Goal: Task Accomplishment & Management: Manage account settings

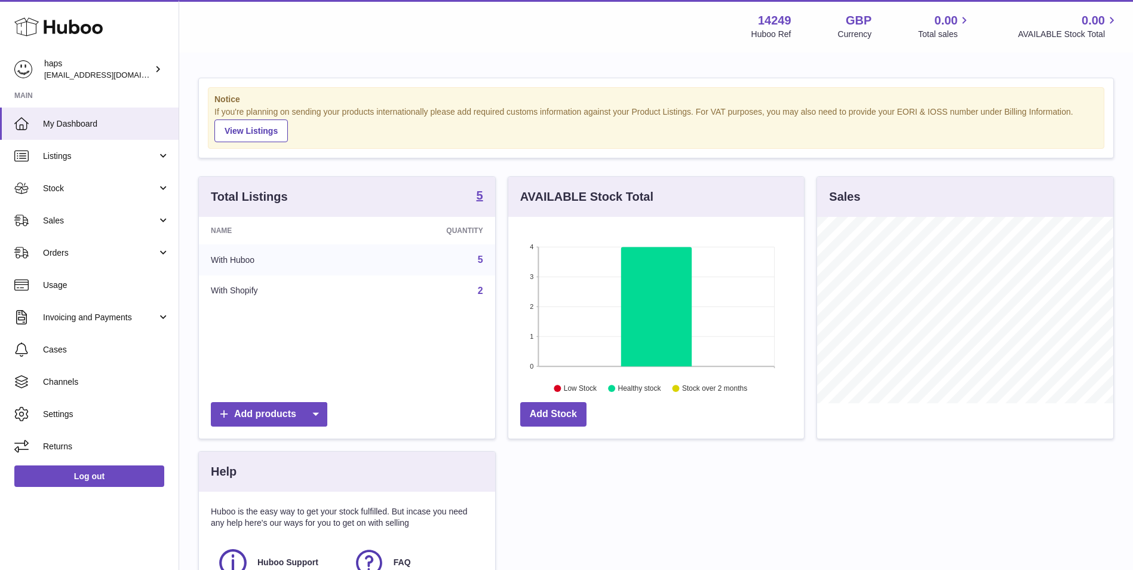
scroll to position [186, 296]
click at [480, 259] on link "5" at bounding box center [480, 260] width 5 height 10
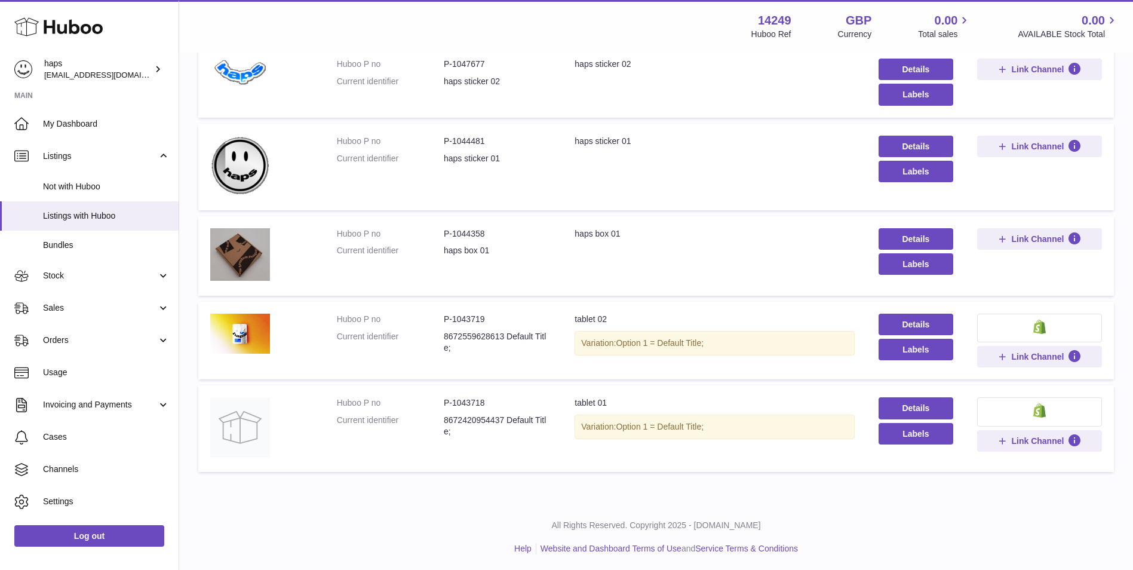
scroll to position [168, 0]
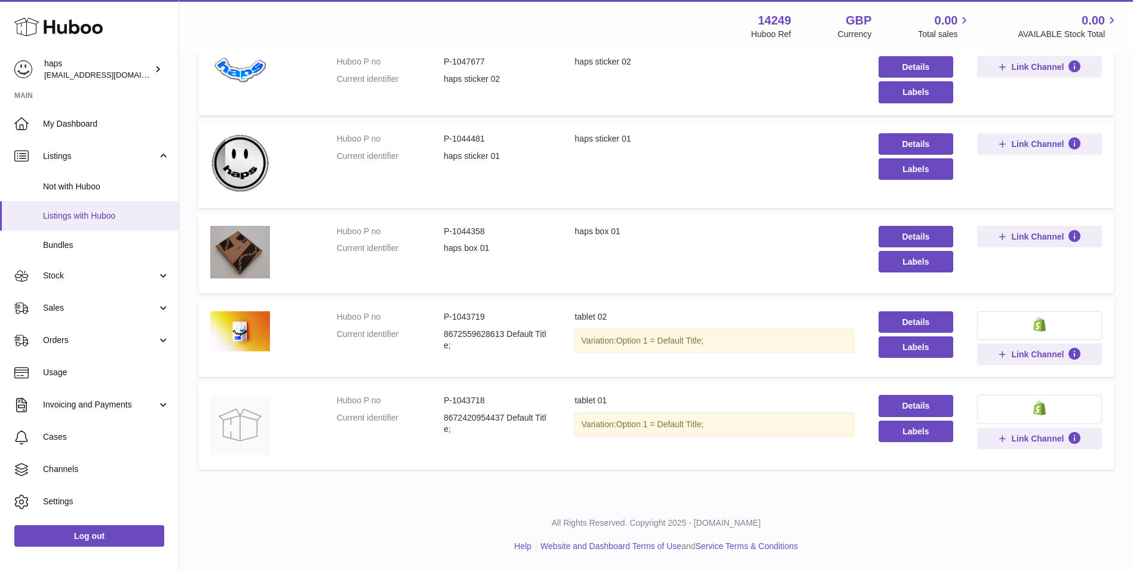
click at [127, 207] on link "Listings with Huboo" at bounding box center [89, 215] width 179 height 29
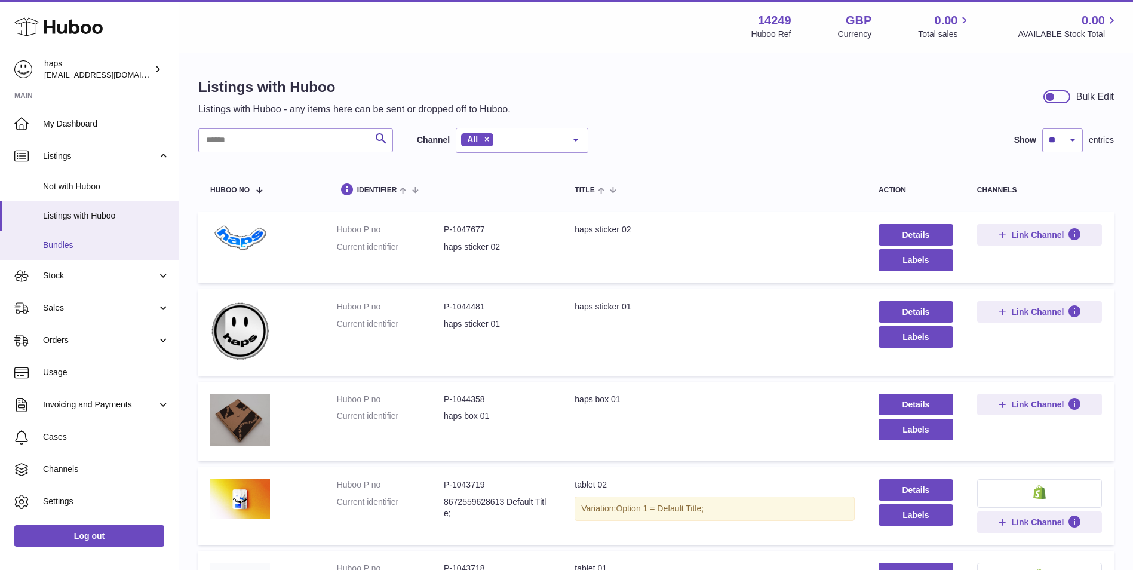
click at [109, 255] on link "Bundles" at bounding box center [89, 245] width 179 height 29
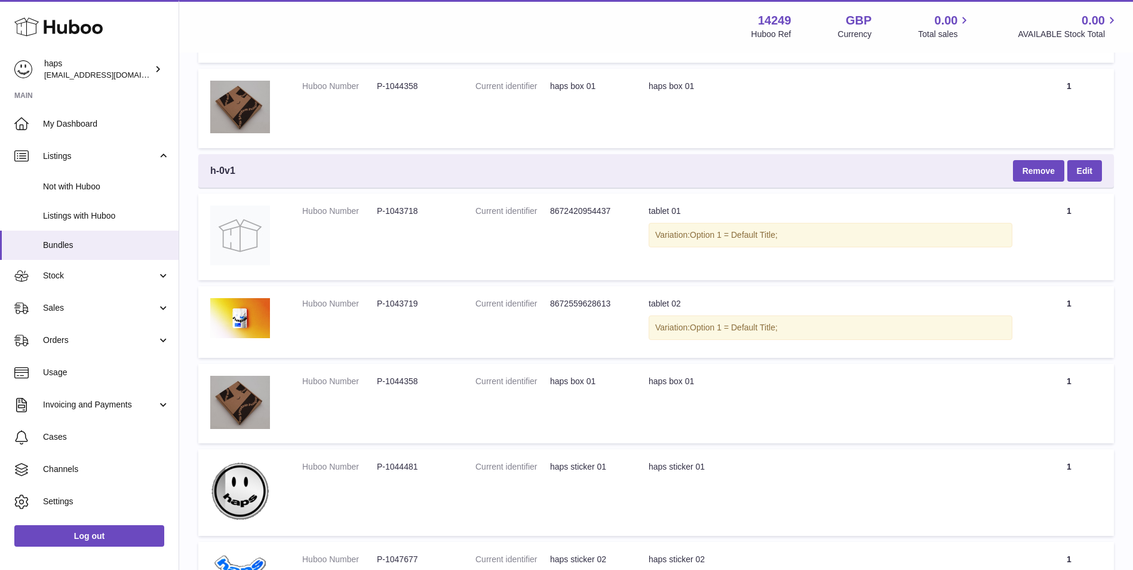
scroll to position [352, 0]
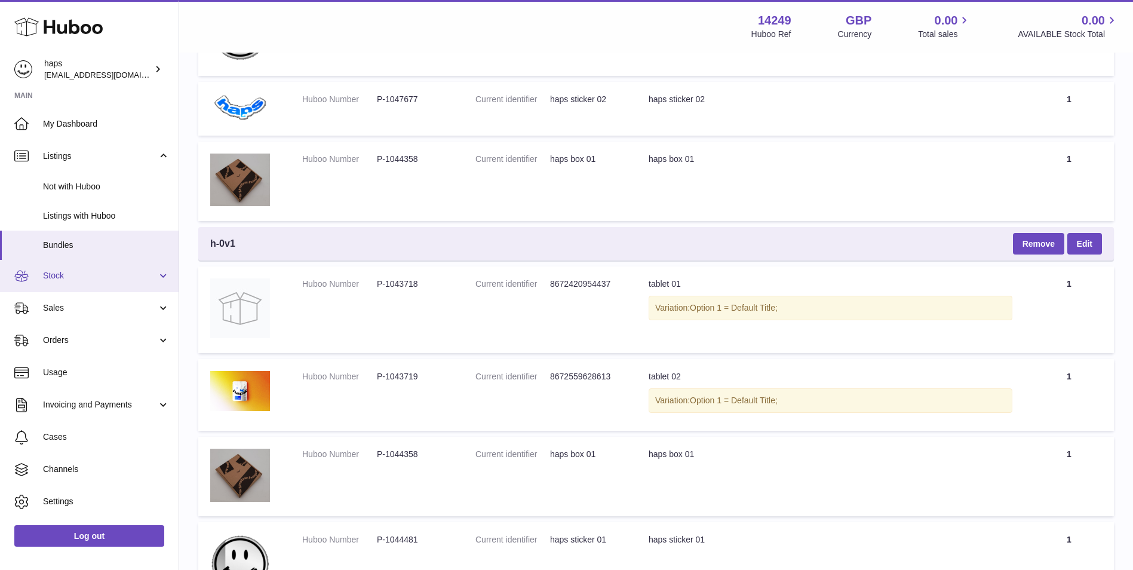
click at [81, 272] on span "Stock" at bounding box center [100, 275] width 114 height 11
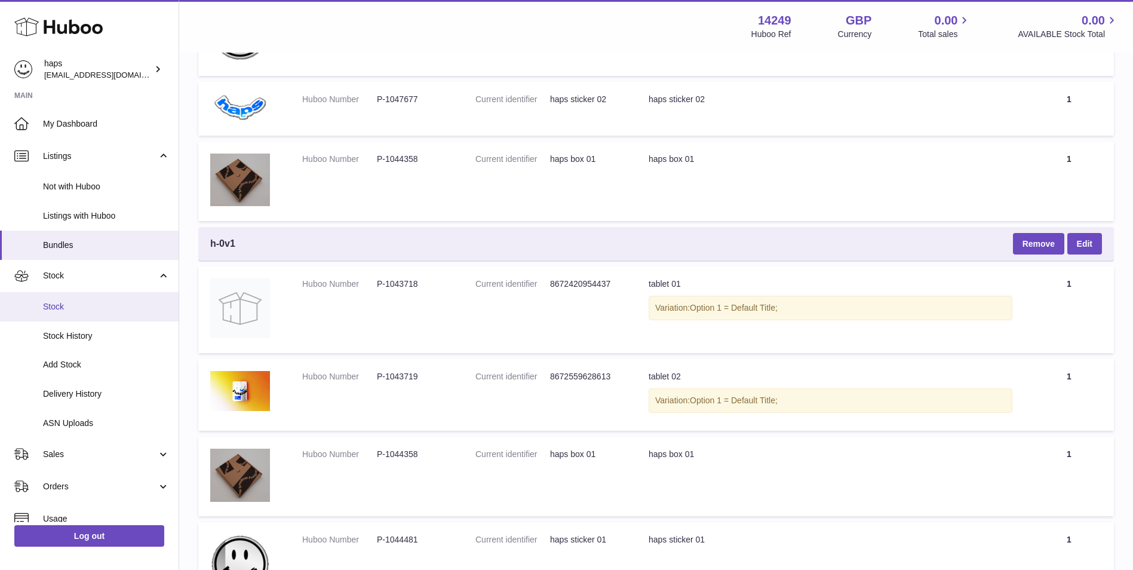
click at [94, 311] on span "Stock" at bounding box center [106, 306] width 127 height 11
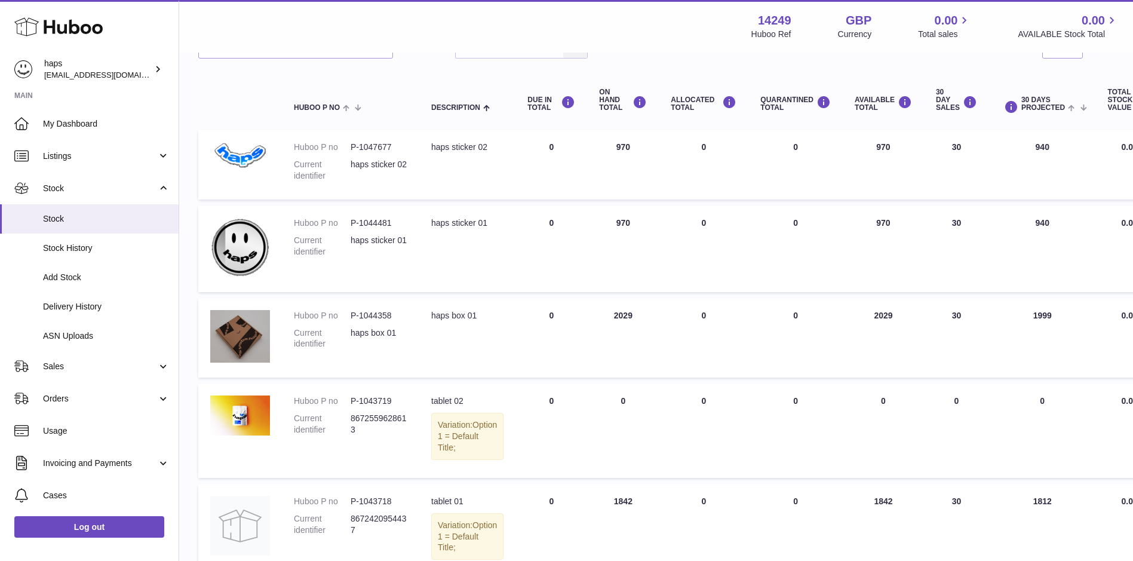
scroll to position [248, 0]
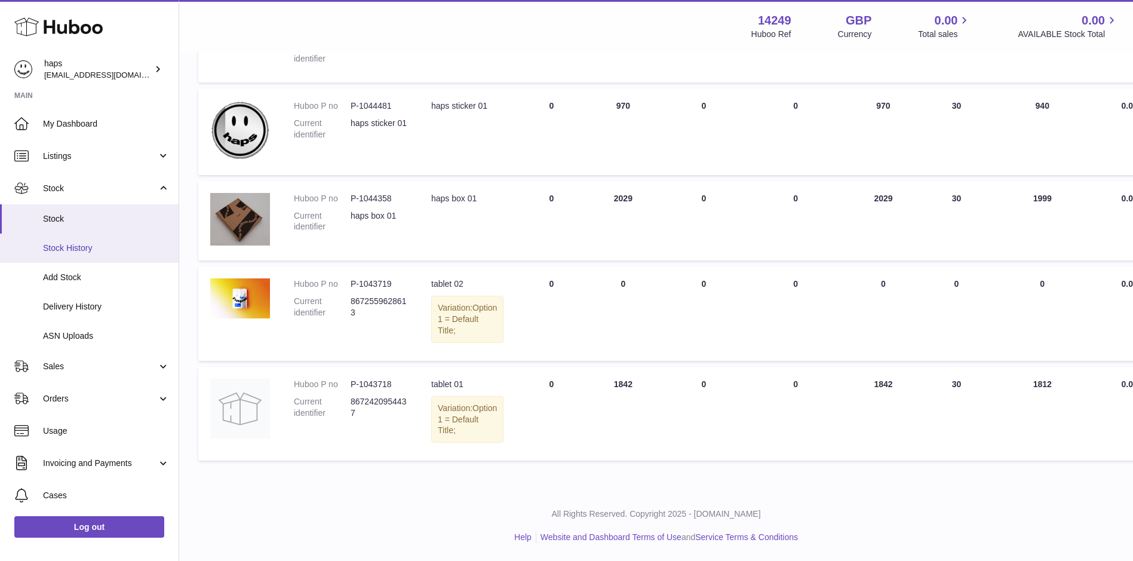
click at [86, 251] on span "Stock History" at bounding box center [106, 248] width 127 height 11
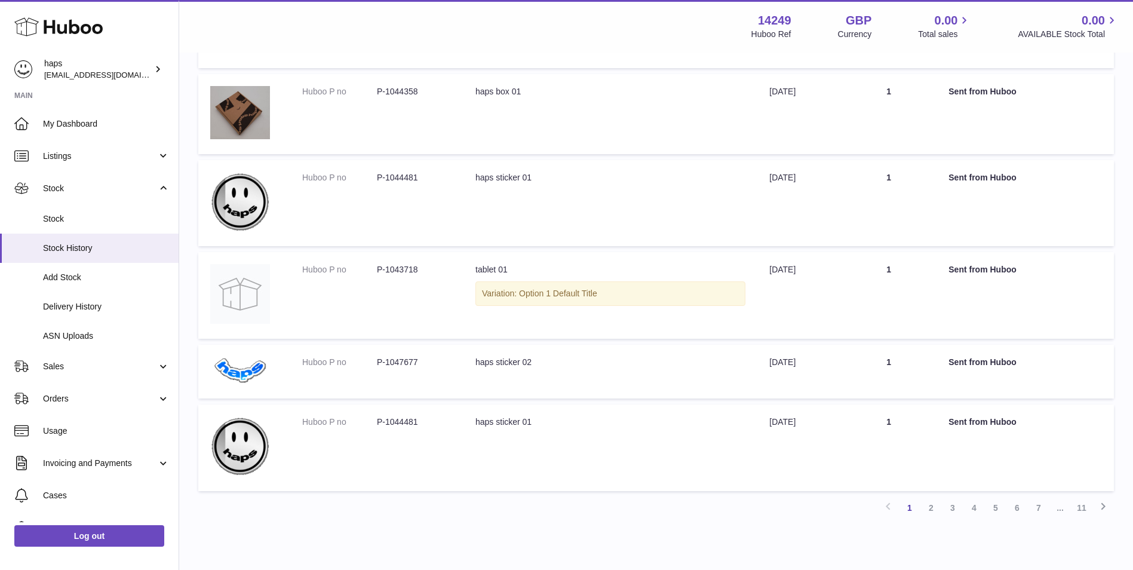
scroll to position [586, 0]
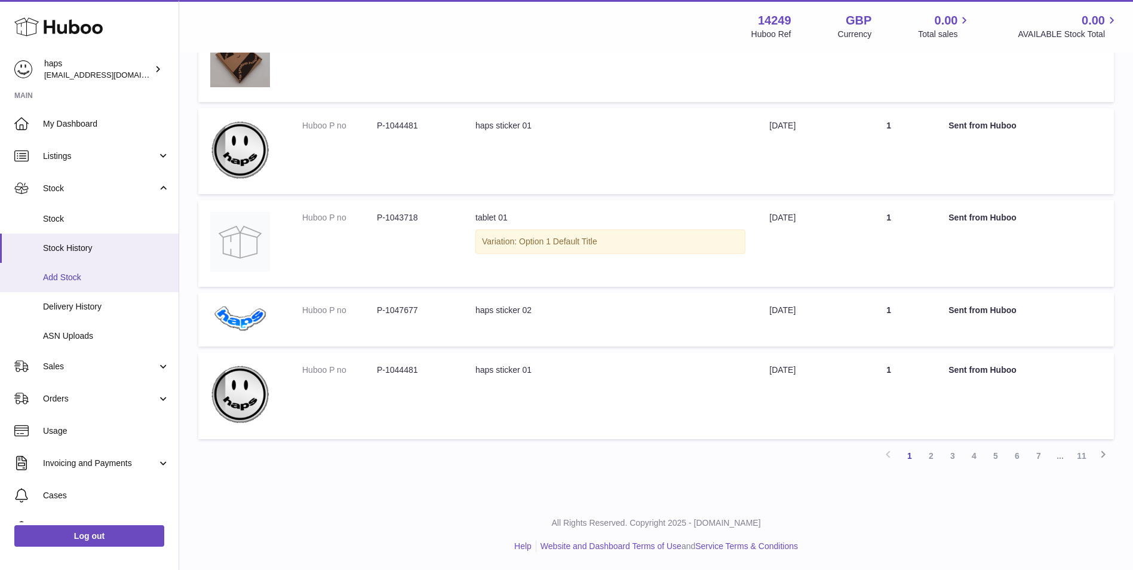
click at [100, 280] on span "Add Stock" at bounding box center [106, 277] width 127 height 11
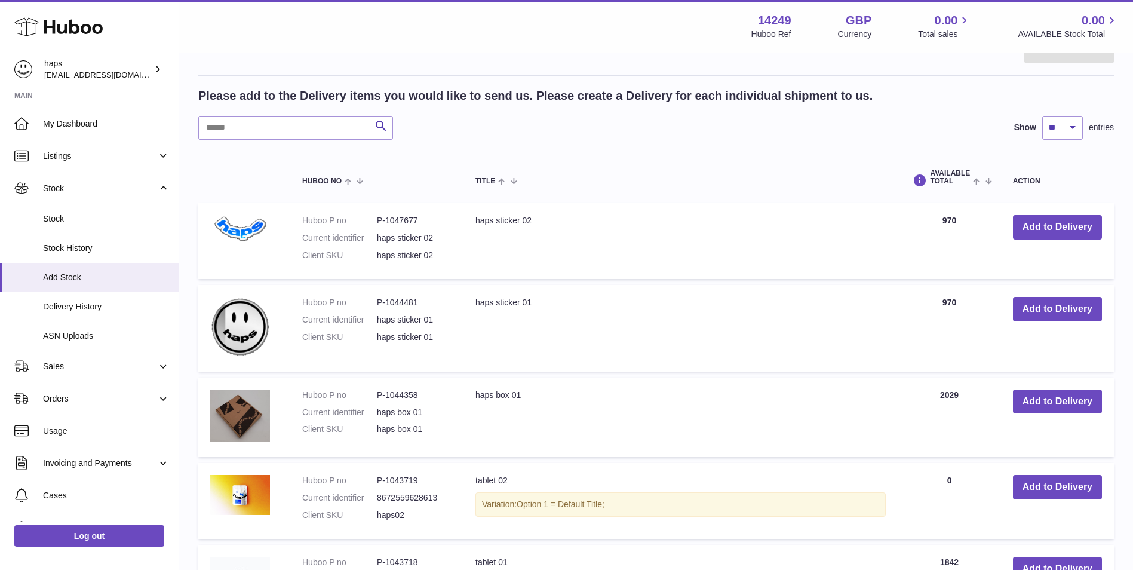
scroll to position [71, 0]
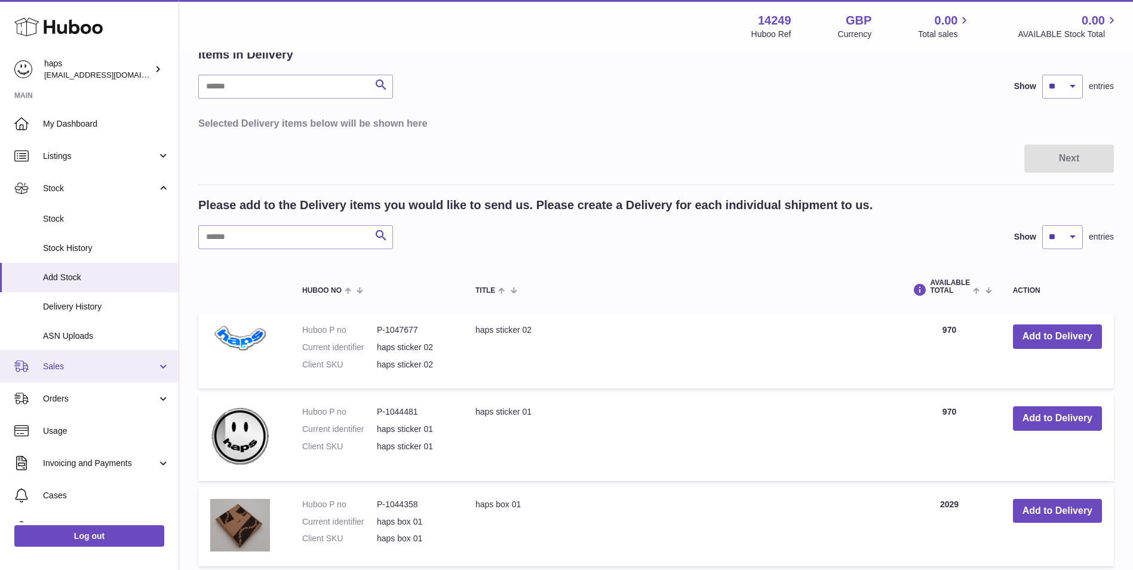
click at [123, 376] on link "Sales" at bounding box center [89, 366] width 179 height 32
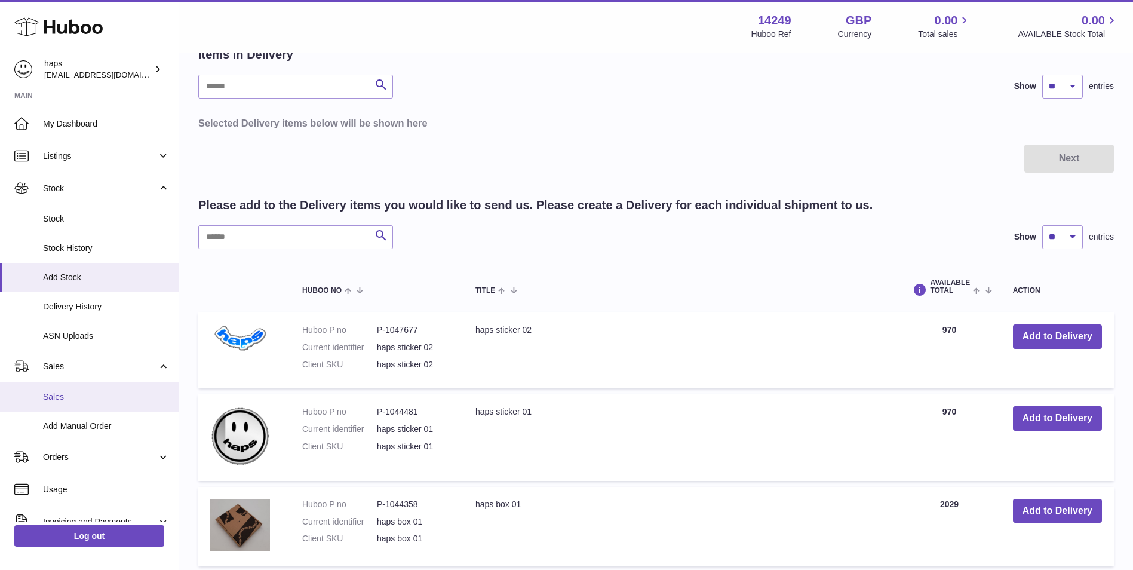
click at [116, 397] on span "Sales" at bounding box center [106, 396] width 127 height 11
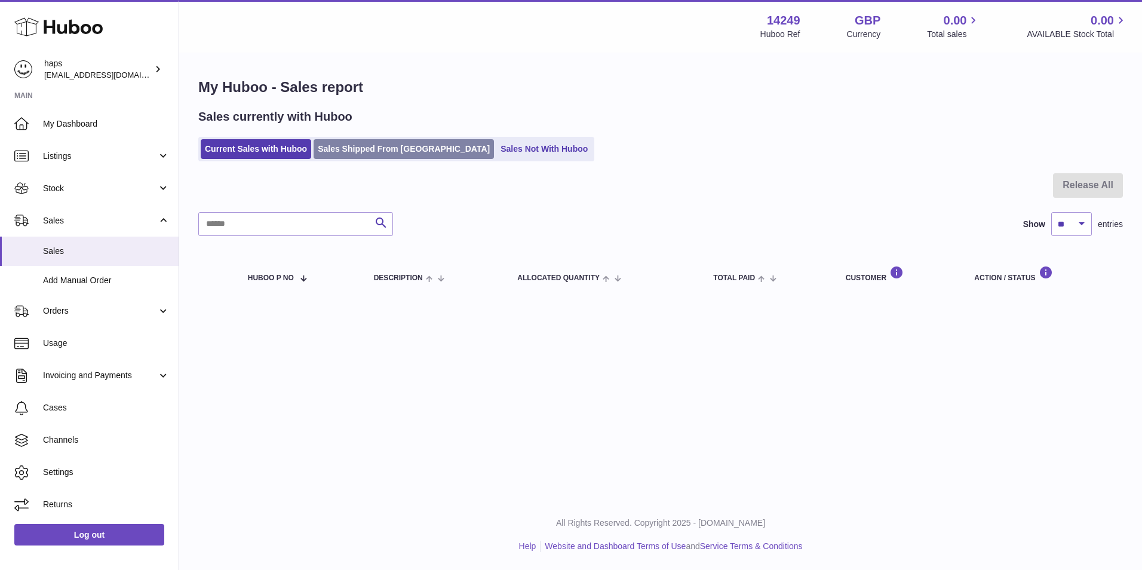
click at [402, 145] on link "Sales Shipped From [GEOGRAPHIC_DATA]" at bounding box center [404, 149] width 180 height 20
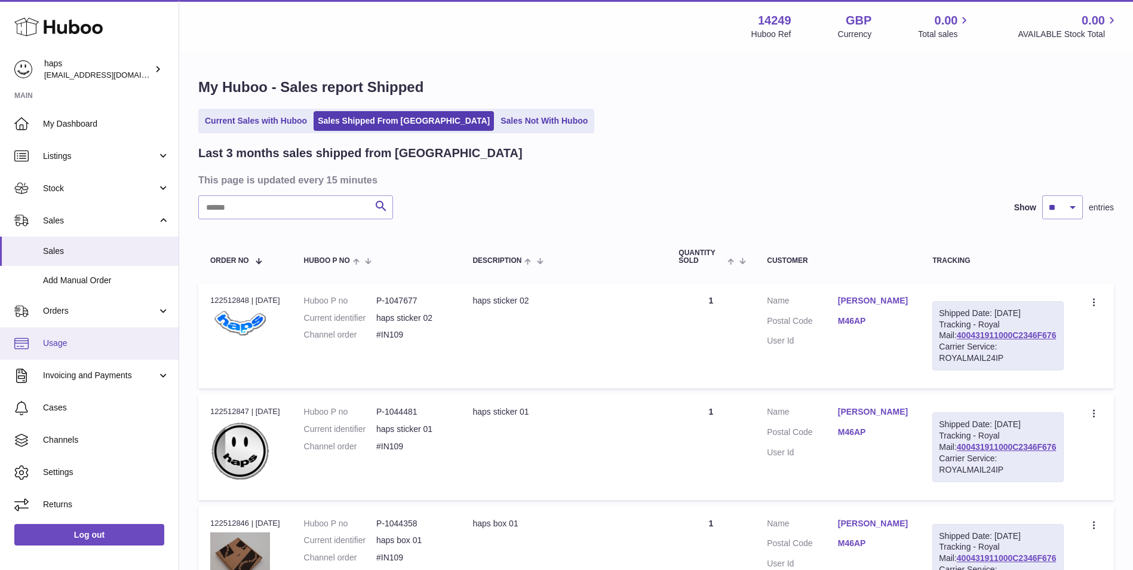
click at [99, 354] on link "Usage" at bounding box center [89, 343] width 179 height 32
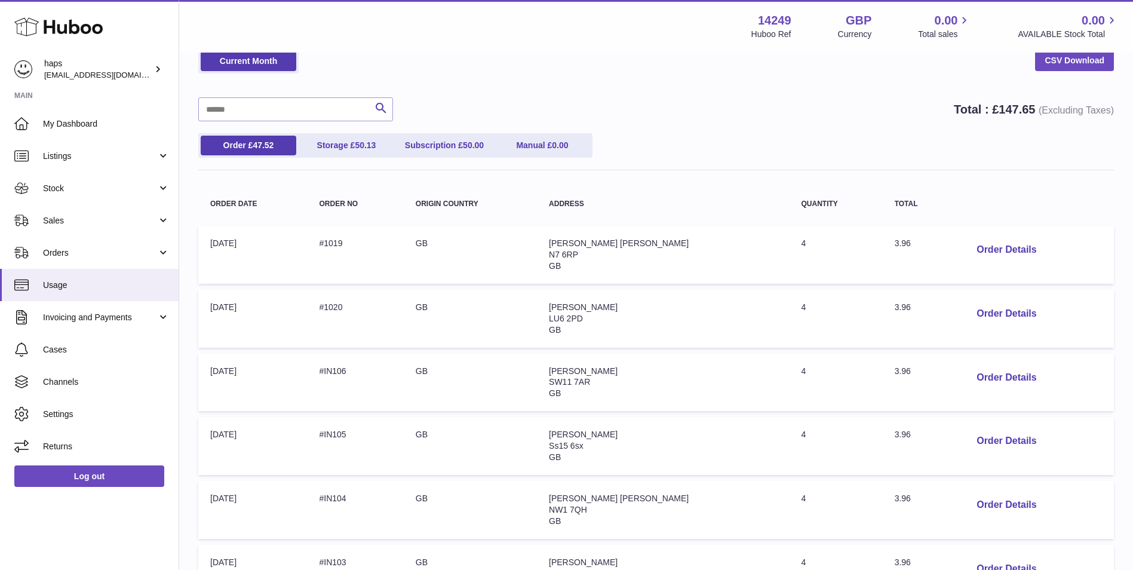
scroll to position [100, 0]
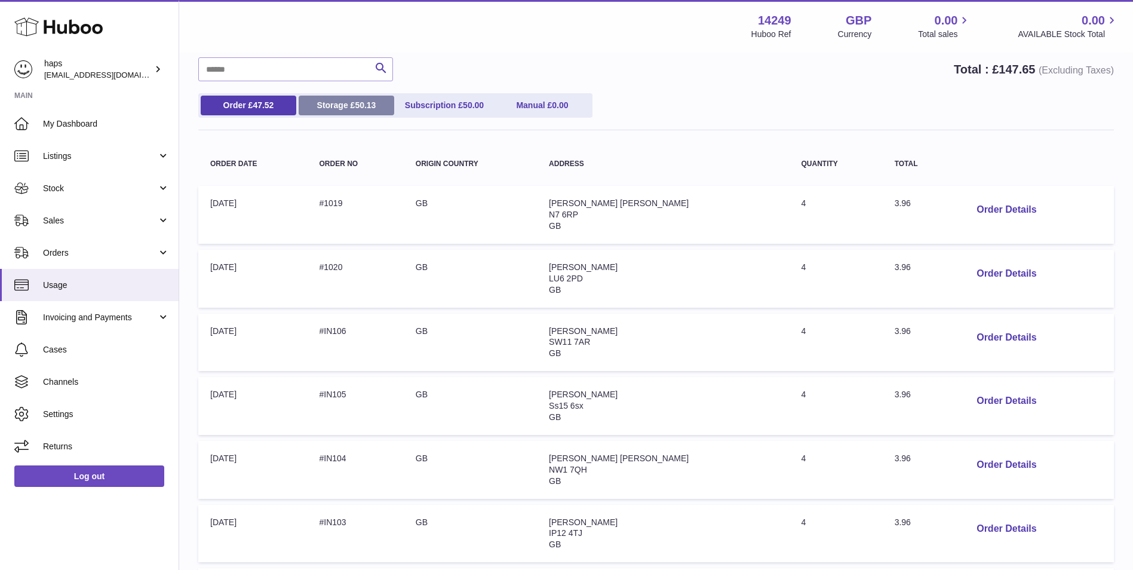
click at [360, 100] on span "50.13" at bounding box center [365, 105] width 21 height 10
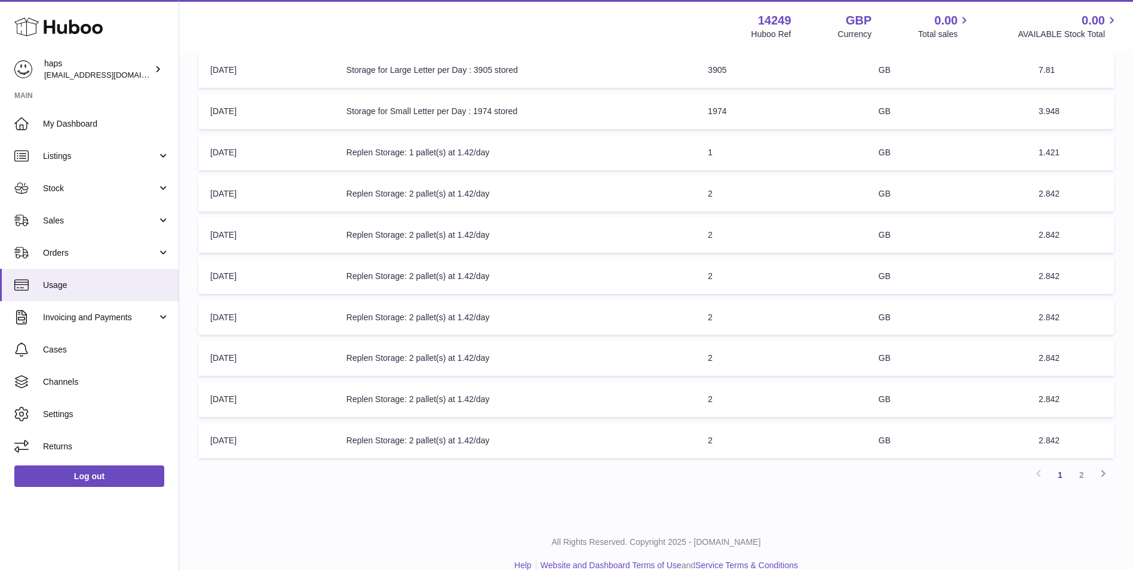
scroll to position [252, 0]
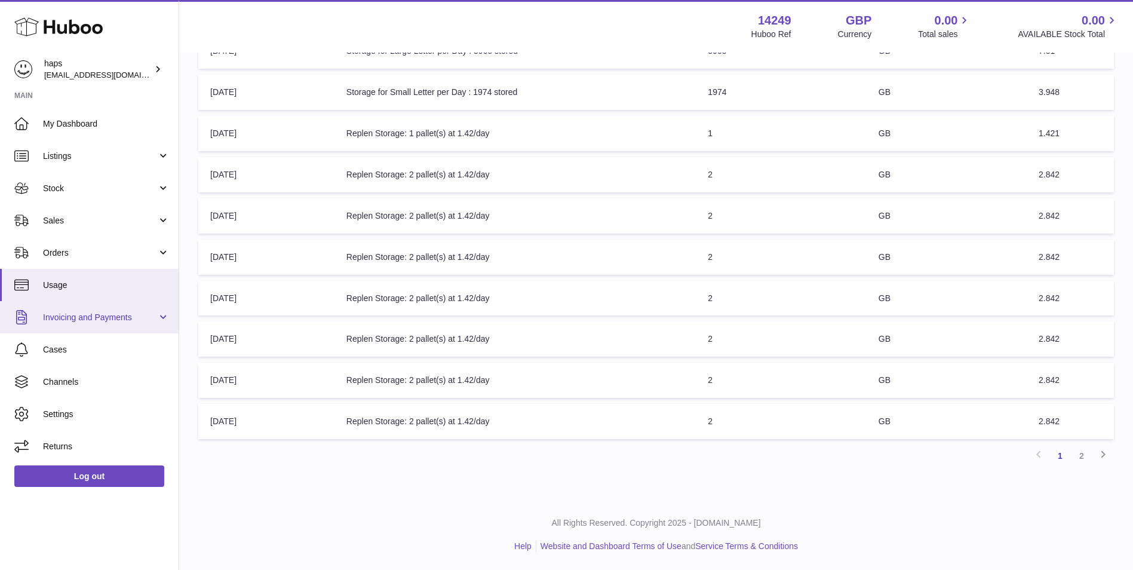
click at [85, 314] on span "Invoicing and Payments" at bounding box center [100, 317] width 114 height 11
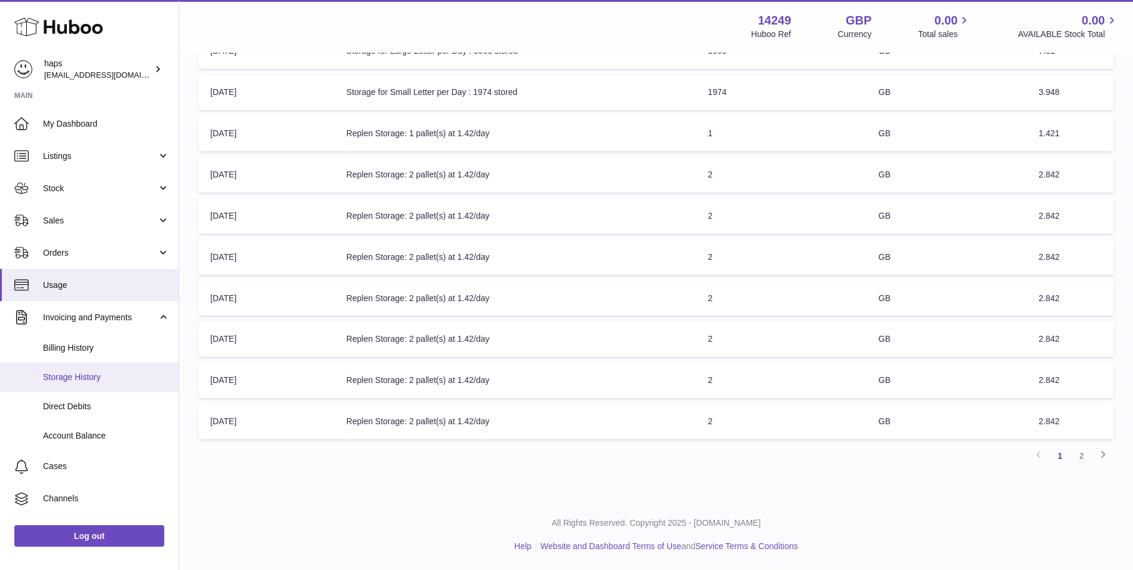
click at [77, 369] on link "Storage History" at bounding box center [89, 377] width 179 height 29
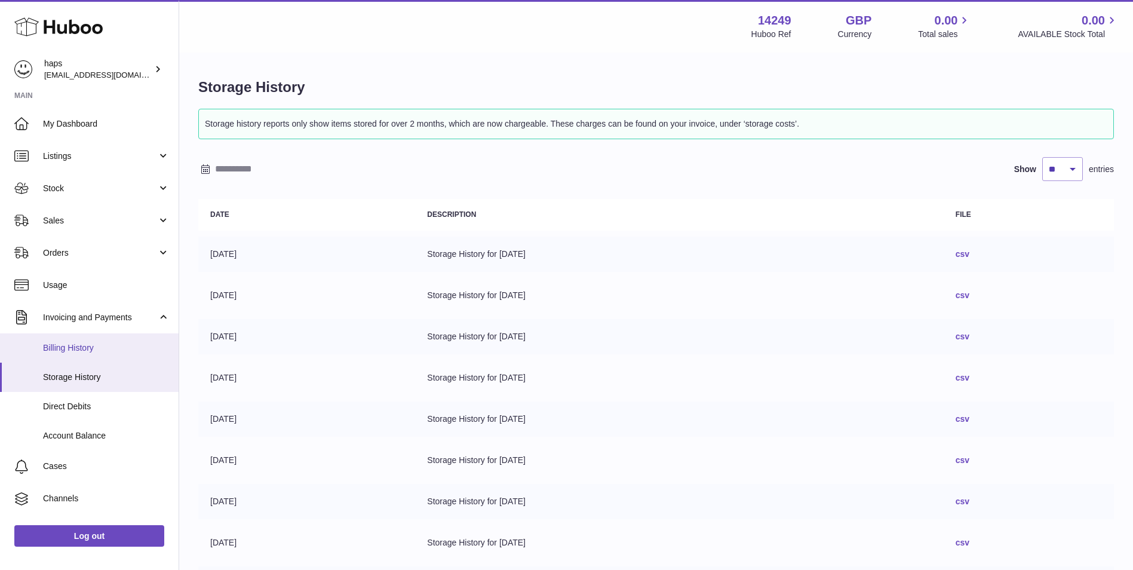
click at [94, 347] on span "Billing History" at bounding box center [106, 347] width 127 height 11
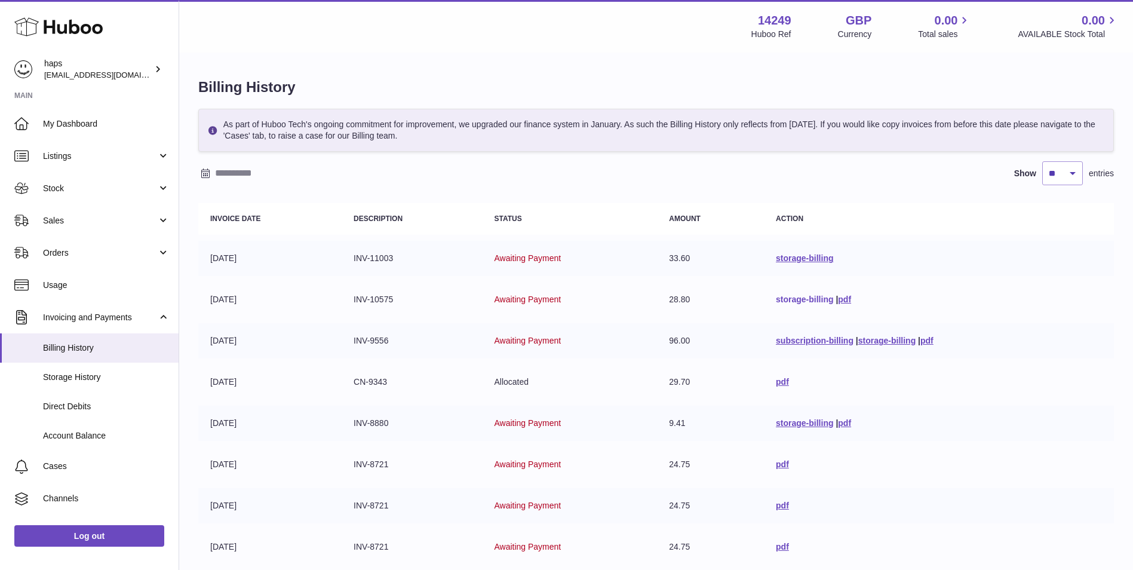
click at [791, 297] on link "storage-billing" at bounding box center [804, 300] width 57 height 10
click at [820, 257] on link "storage-billing" at bounding box center [804, 258] width 57 height 10
